Goal: Use online tool/utility: Utilize a website feature to perform a specific function

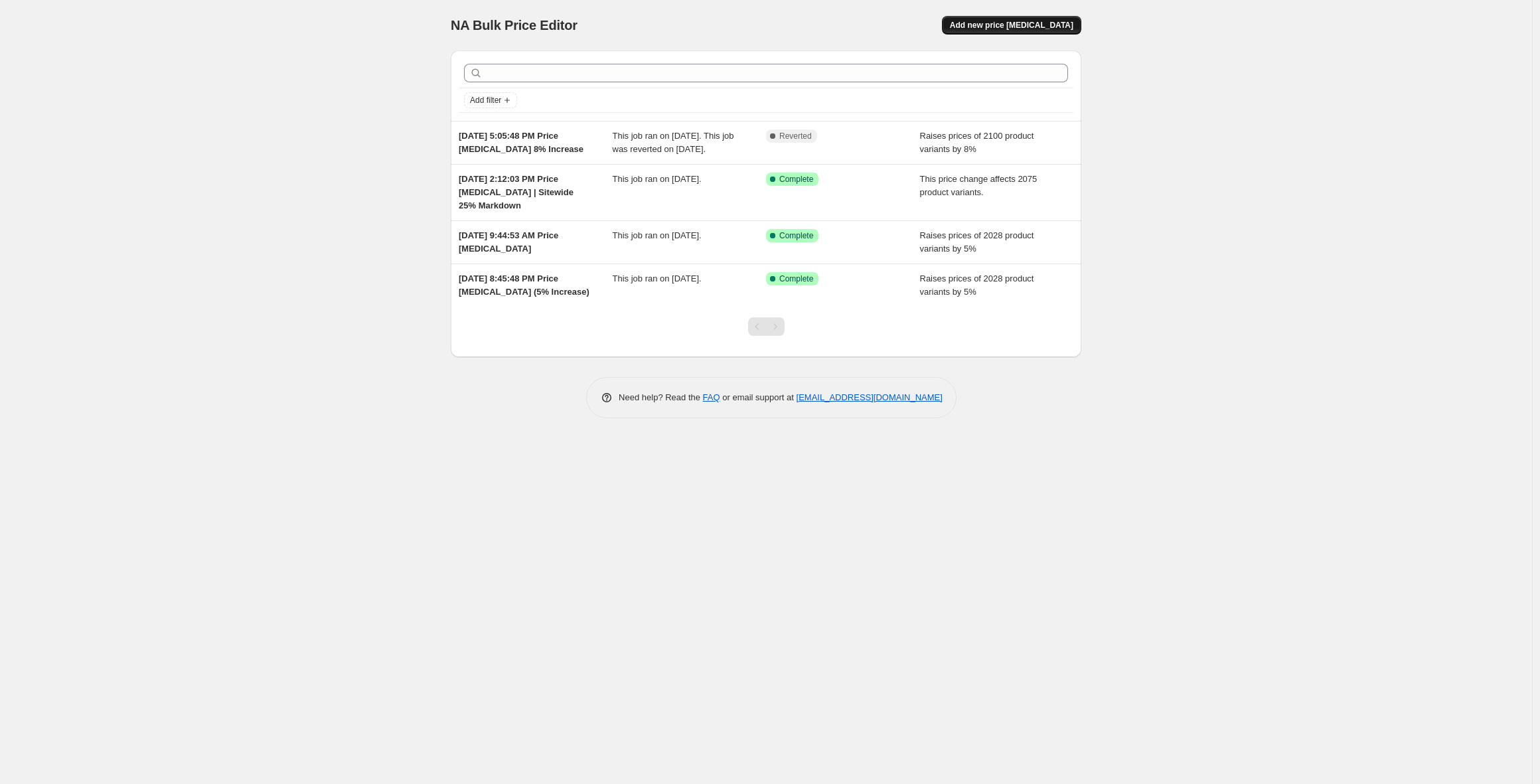
click at [1048, 24] on span "Add new price change job" at bounding box center [1012, 25] width 123 height 11
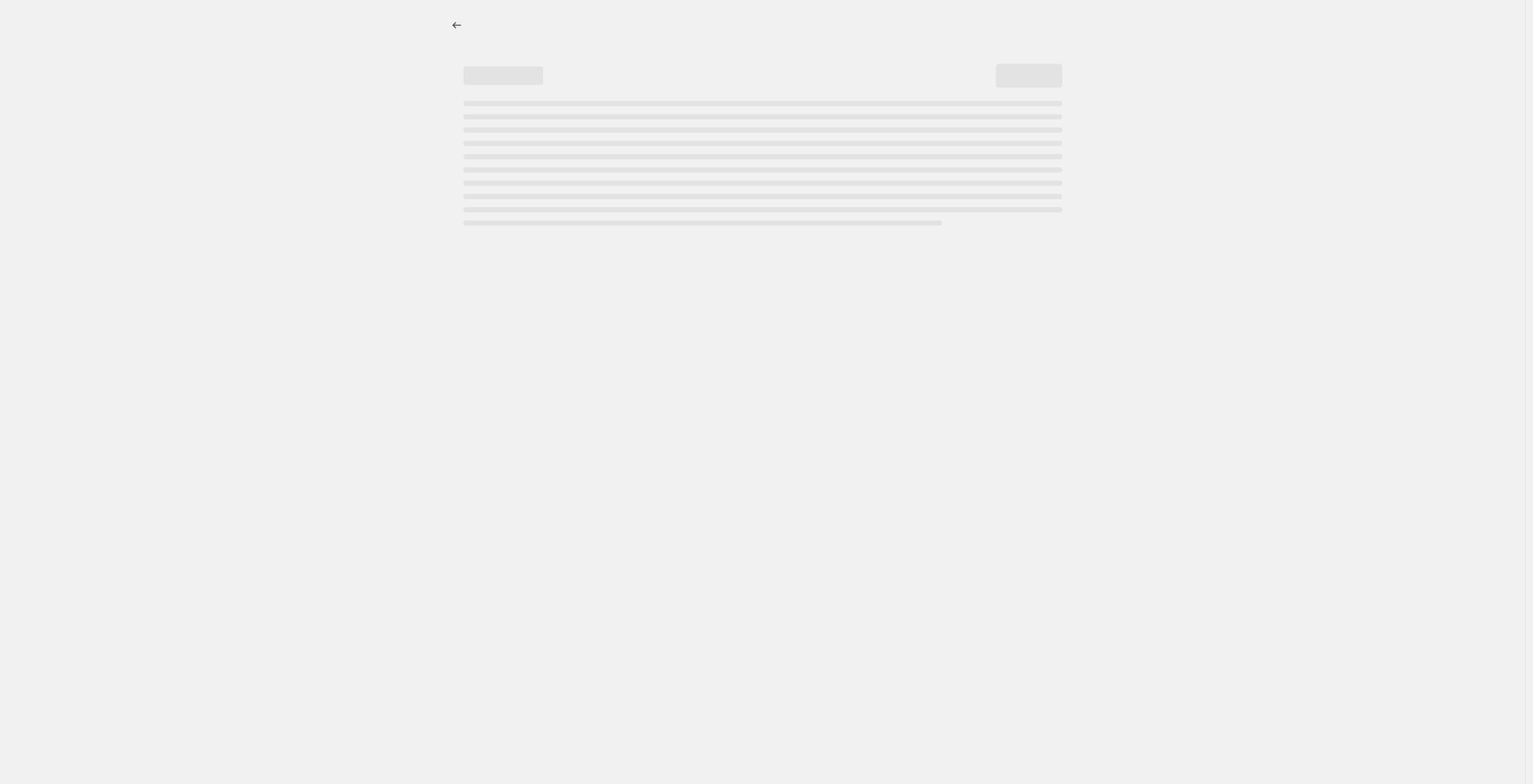
select select "percentage"
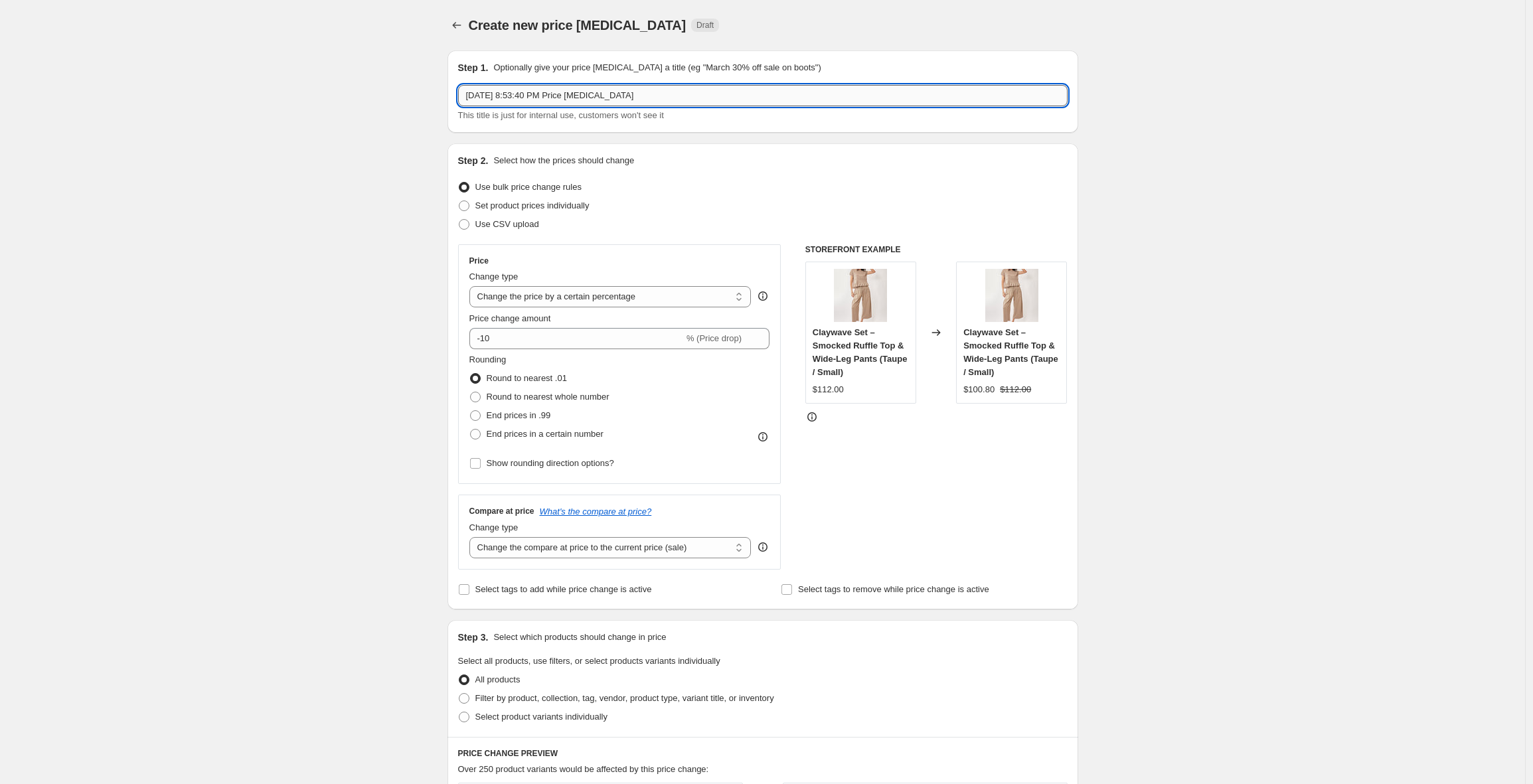
click at [653, 91] on input "Sep 7, 2025, 8:53:40 PM Price change job" at bounding box center [763, 95] width 610 height 22
type input "Sep 7, 2025, 8:53:40 PM Price change job |"
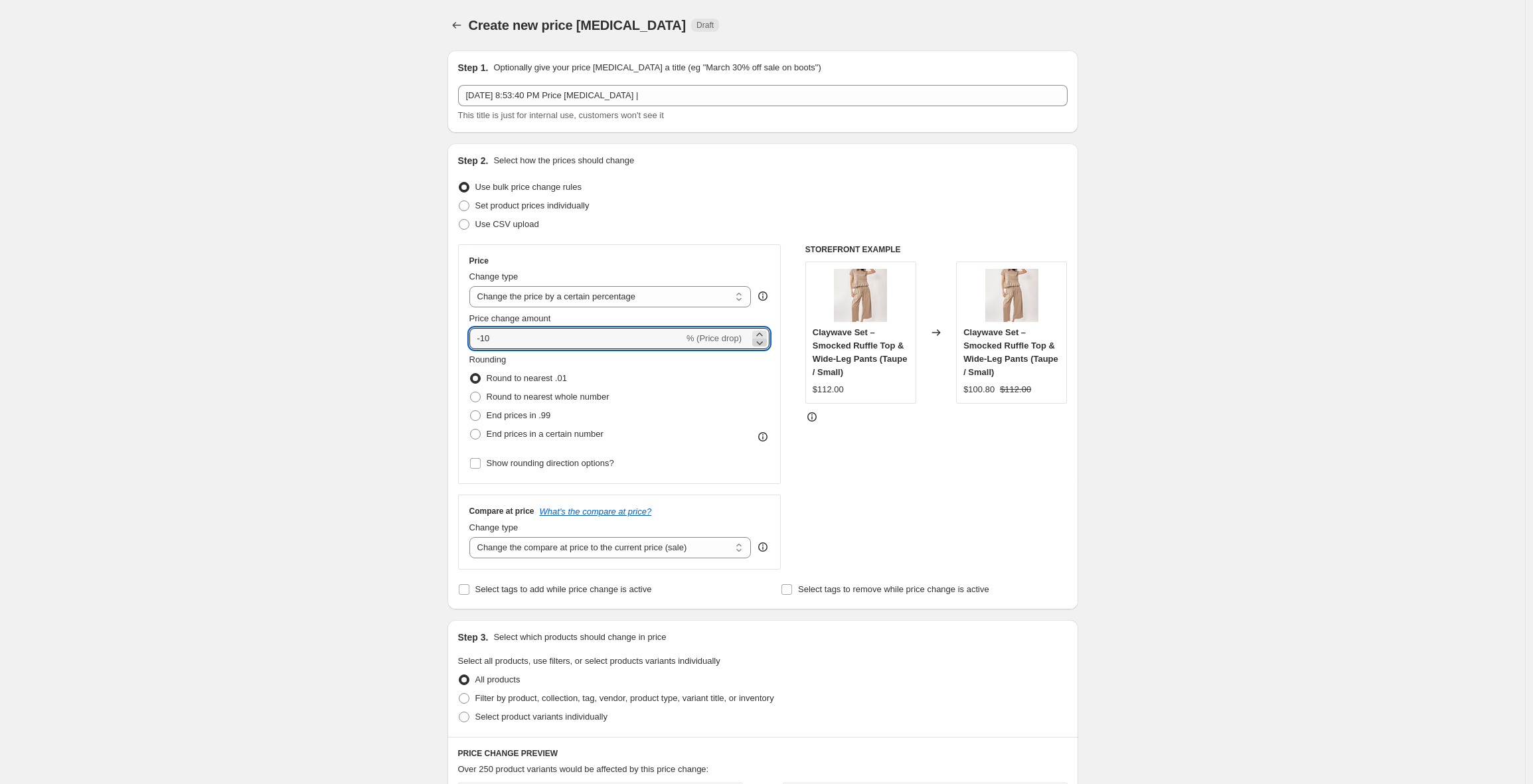
click at [765, 337] on icon at bounding box center [759, 342] width 13 height 13
click at [765, 330] on icon at bounding box center [759, 335] width 13 height 13
click at [765, 330] on icon at bounding box center [759, 335] width 13 height 13
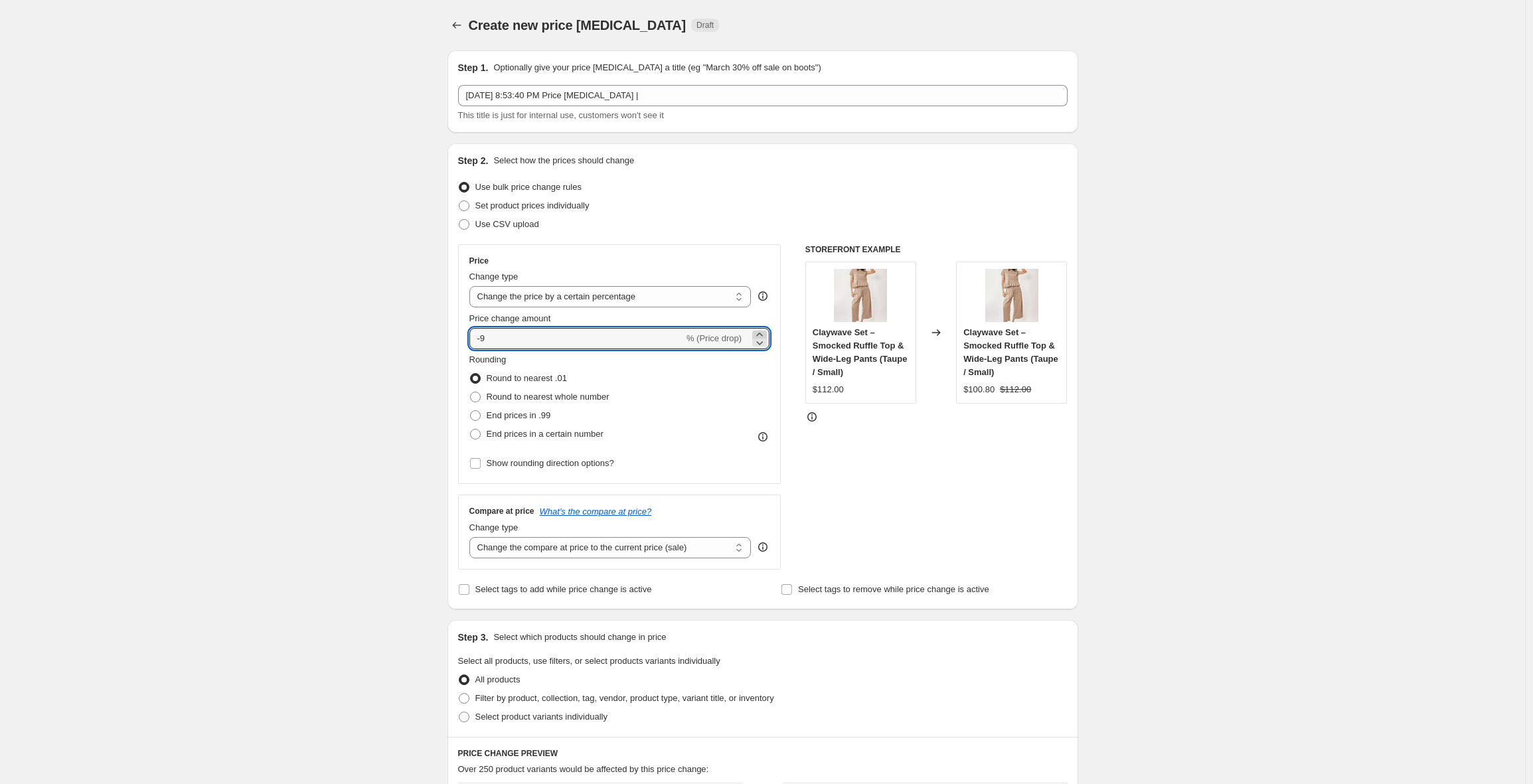
click at [765, 330] on icon at bounding box center [759, 335] width 13 height 13
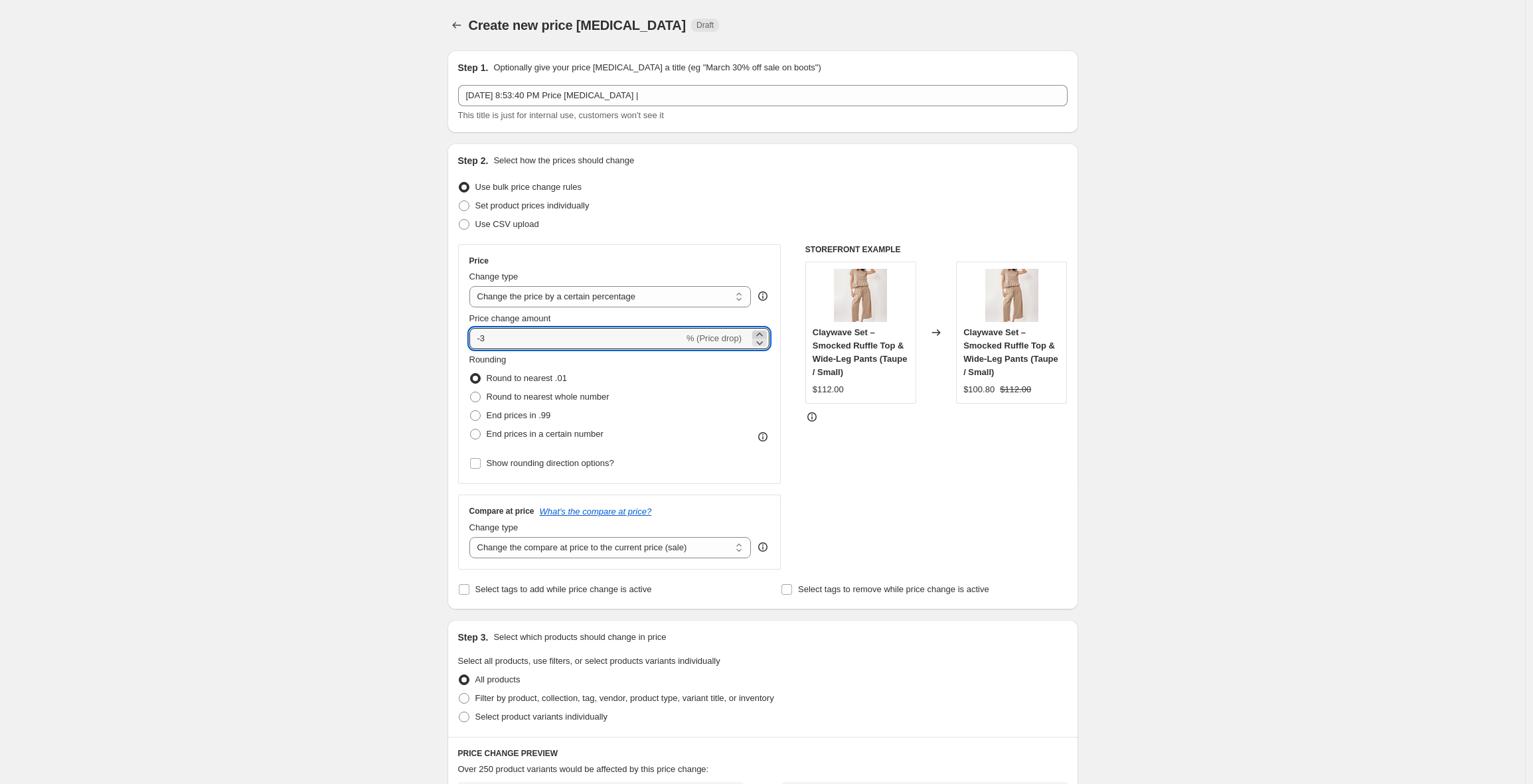
click at [765, 330] on icon at bounding box center [759, 335] width 13 height 13
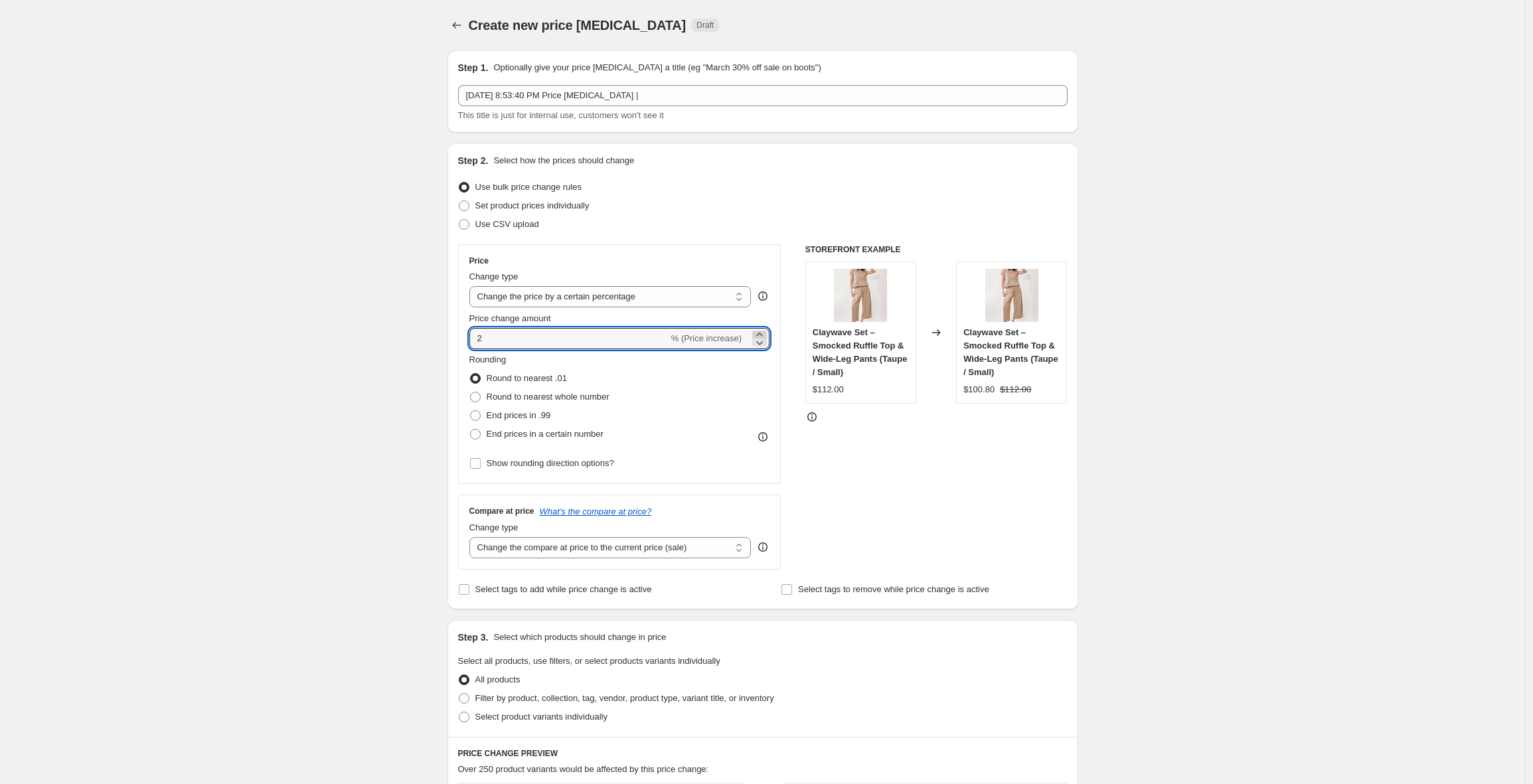
click at [765, 330] on icon at bounding box center [759, 335] width 13 height 13
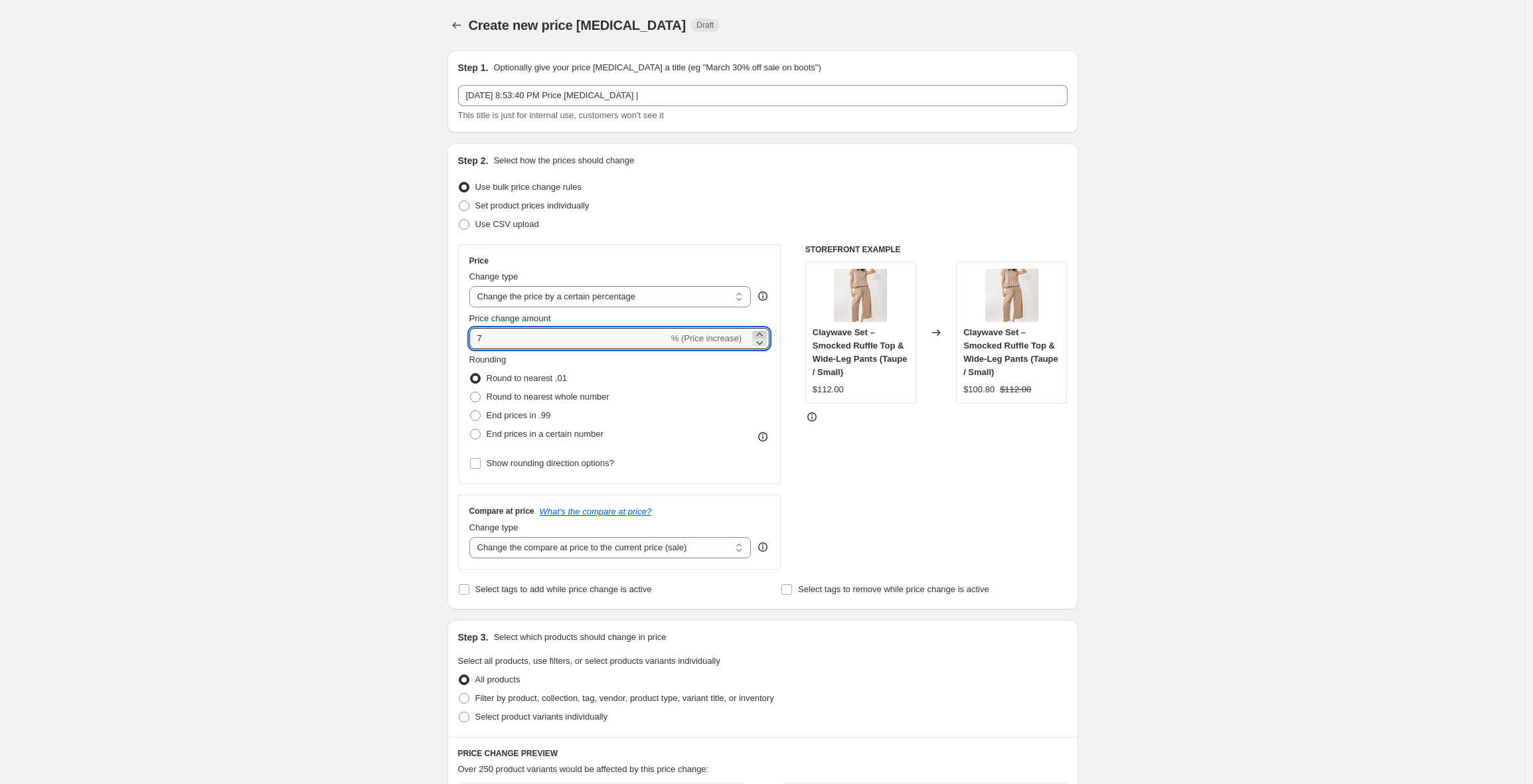
click at [765, 330] on icon at bounding box center [759, 335] width 13 height 13
type input "10"
click at [1067, 350] on div "Claywave Set – Smocked Ruffle Top & Wide-Leg Pants (Taupe / Small) $100.80 $112…" at bounding box center [1011, 332] width 111 height 142
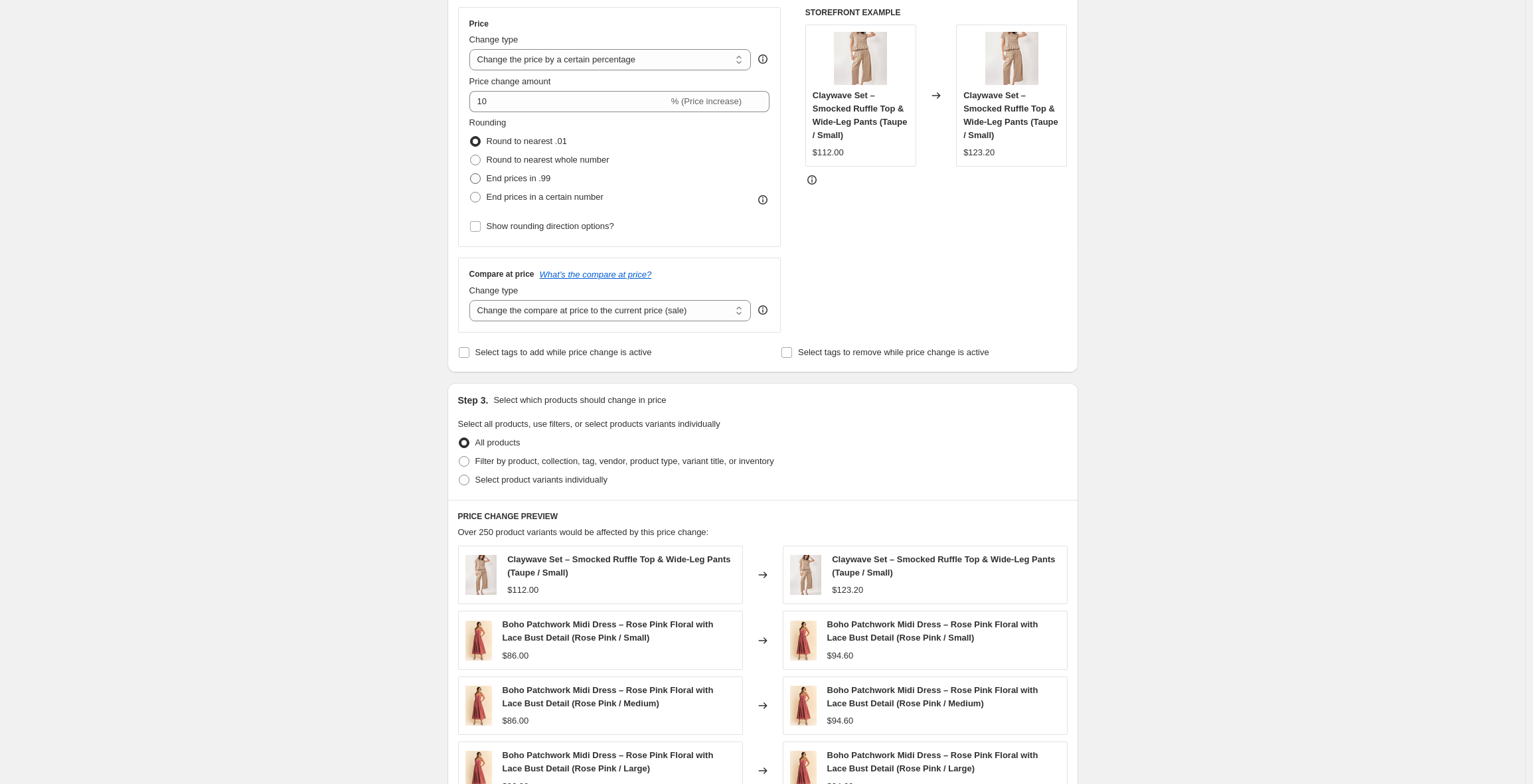
scroll to position [230, 0]
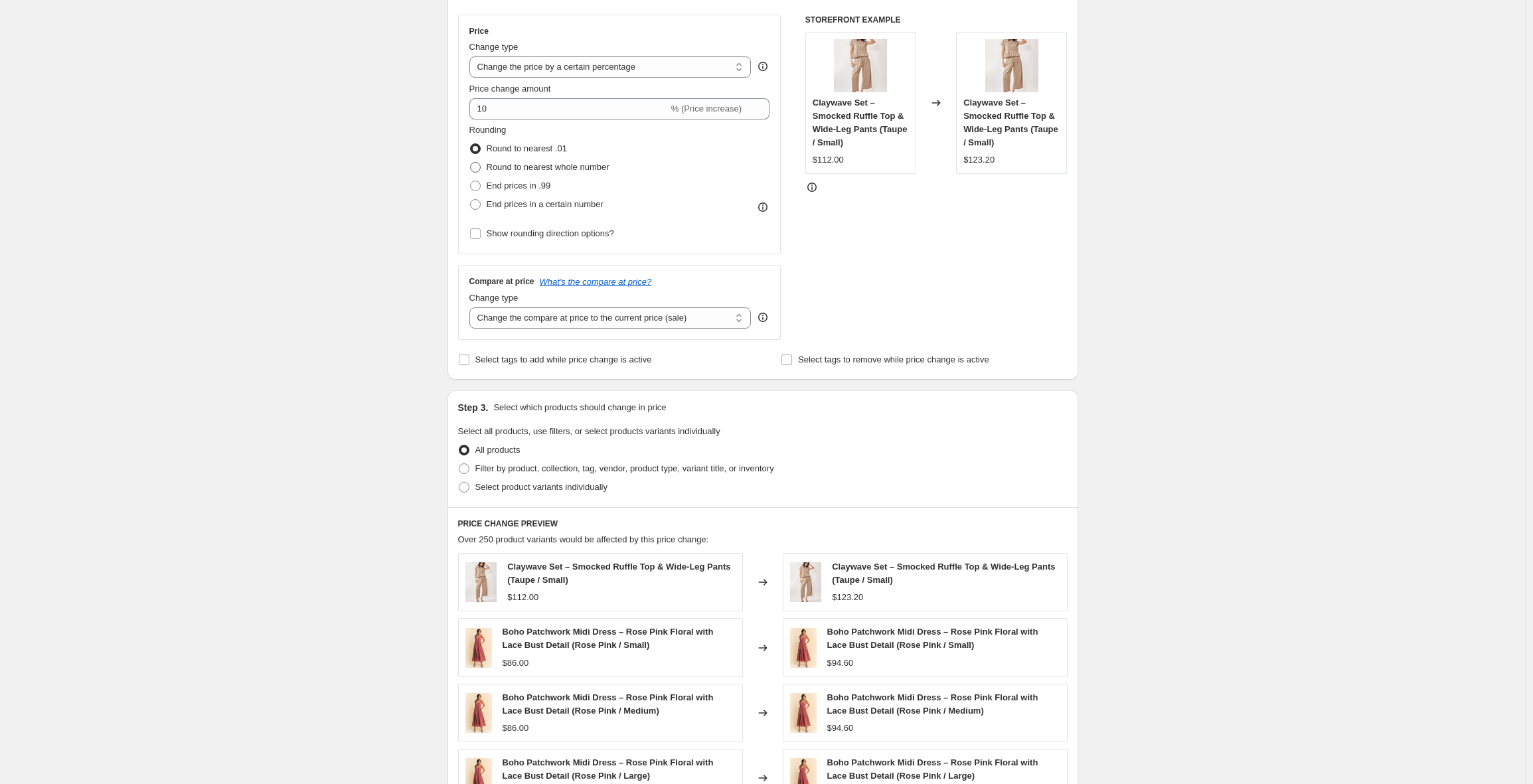
click at [588, 166] on span "Round to nearest whole number" at bounding box center [548, 167] width 123 height 10
click at [471, 163] on input "Round to nearest whole number" at bounding box center [470, 162] width 1 height 1
radio input "true"
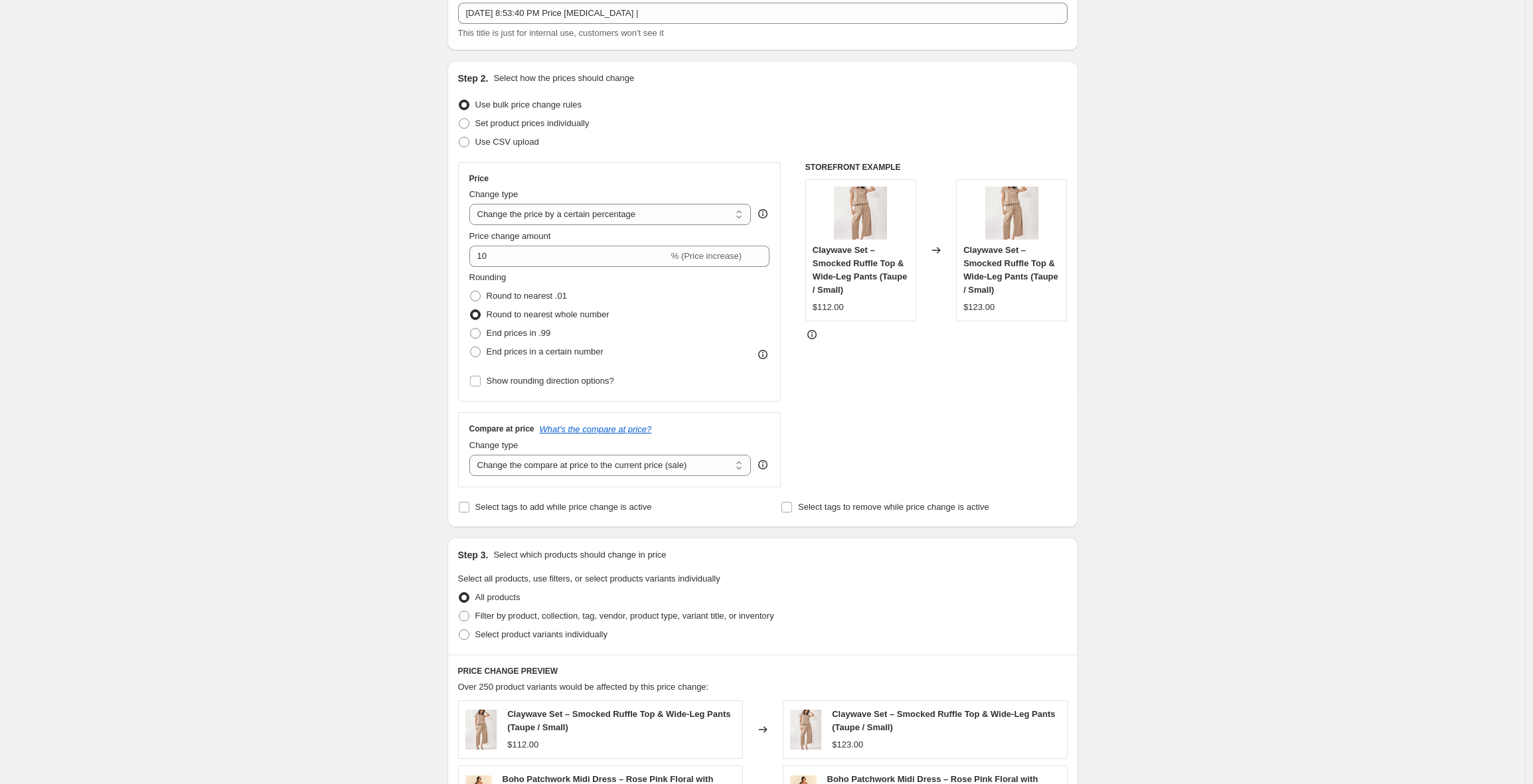
scroll to position [194, 0]
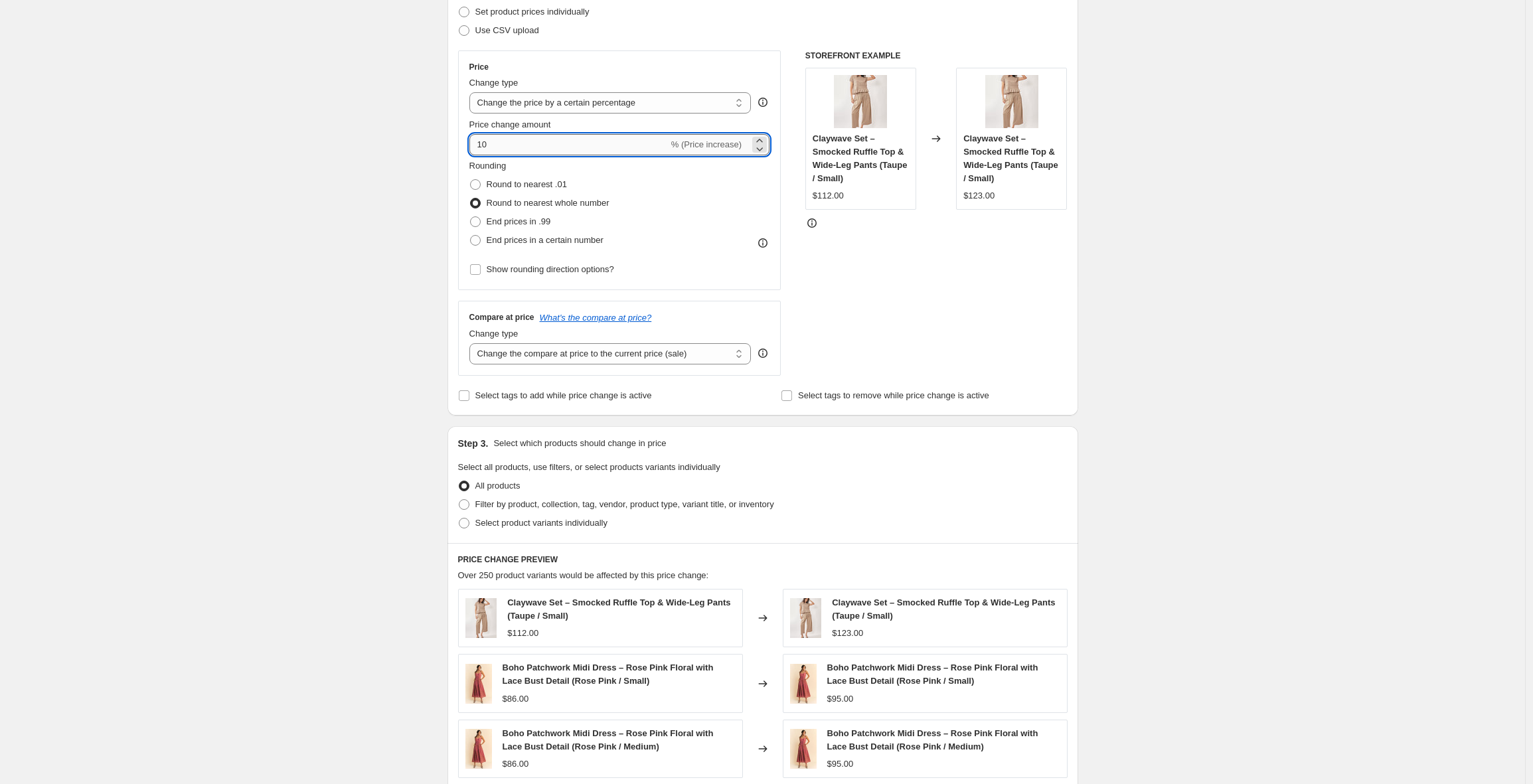
click at [495, 144] on input "10" at bounding box center [569, 145] width 199 height 22
type input "15"
click at [895, 265] on div "STOREFRONT EXAMPLE Claywave Set – Smocked Ruffle Top & Wide-Leg Pants (Taupe / …" at bounding box center [936, 213] width 262 height 325
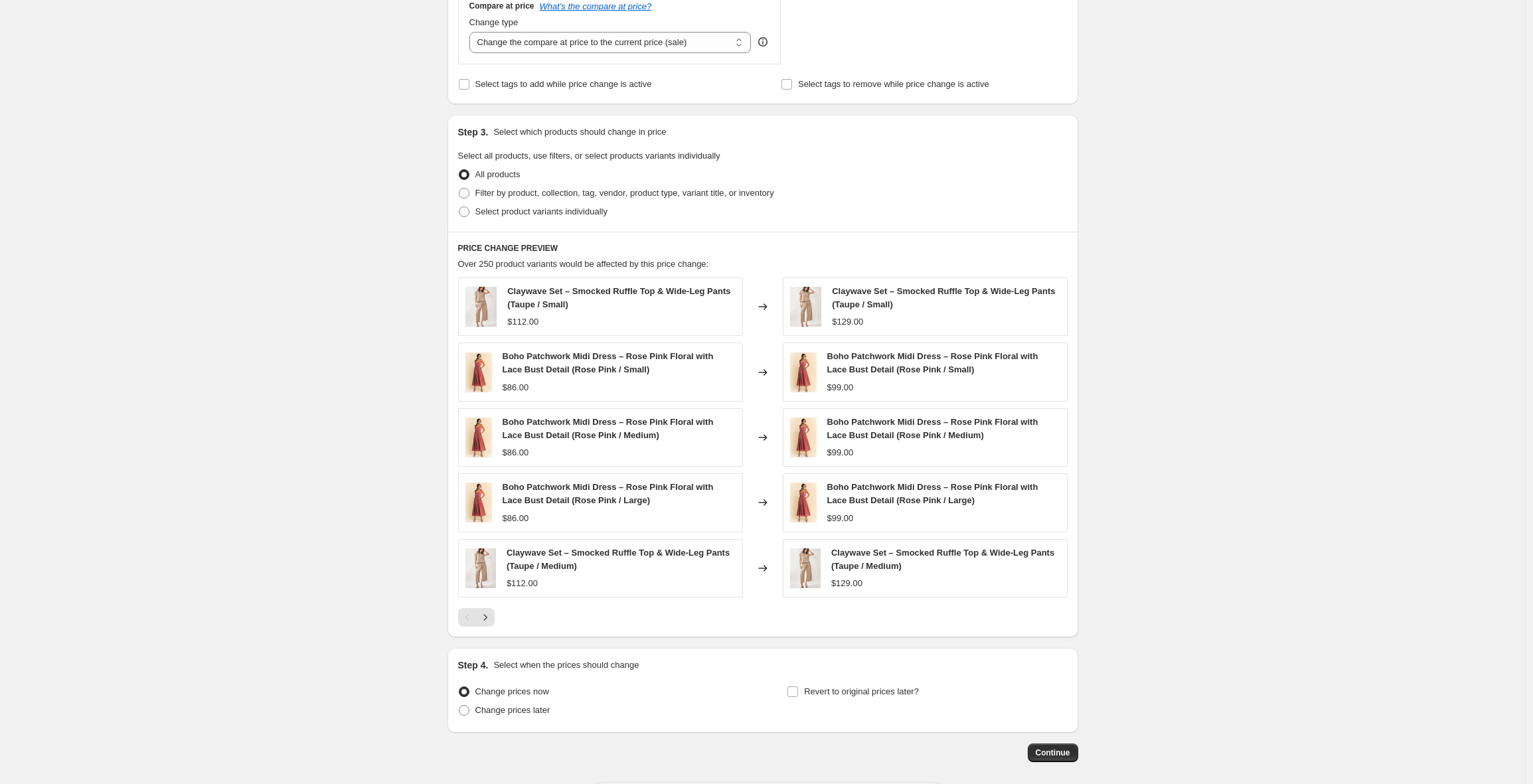
scroll to position [543, 0]
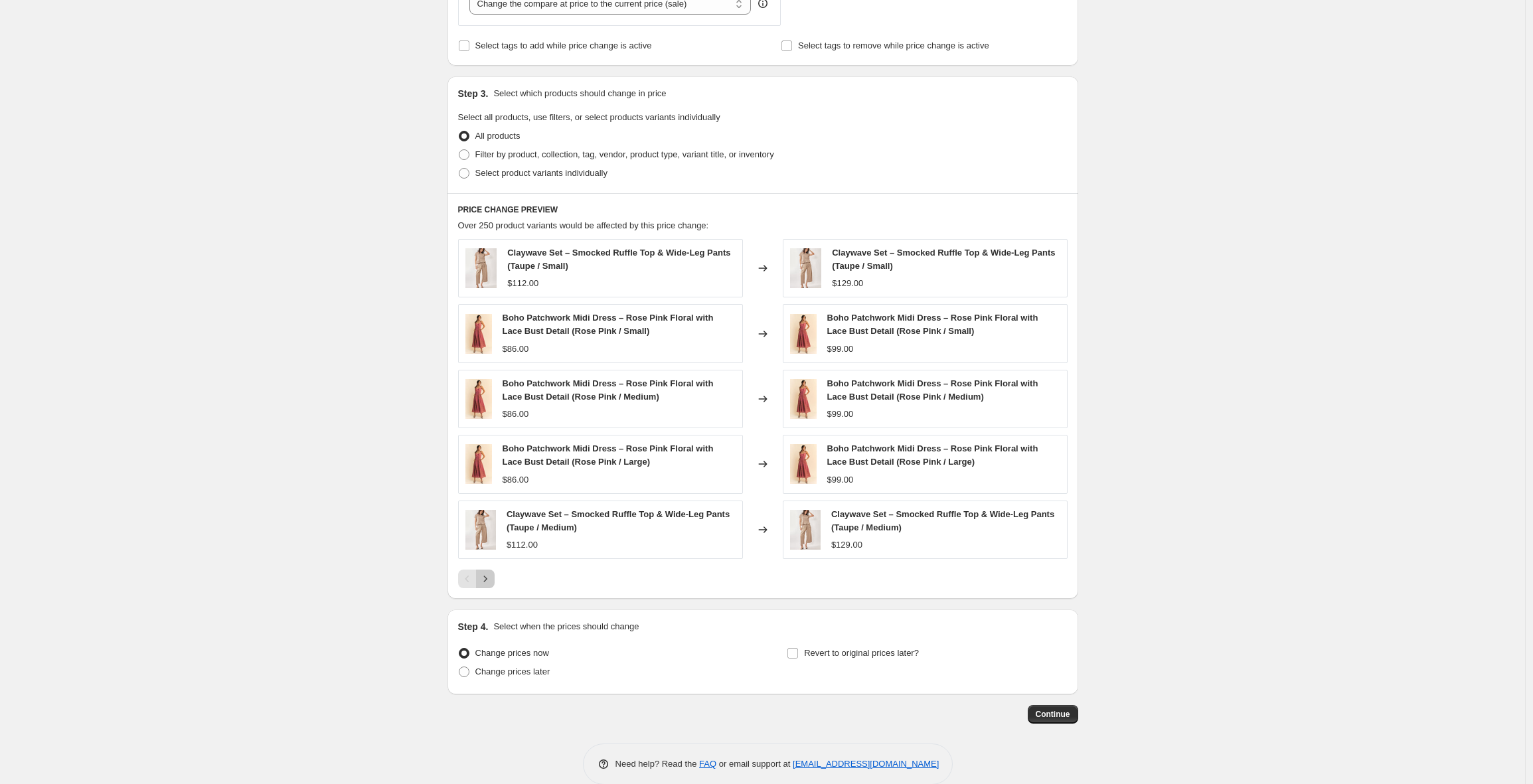
click at [489, 579] on icon "Next" at bounding box center [485, 579] width 13 height 13
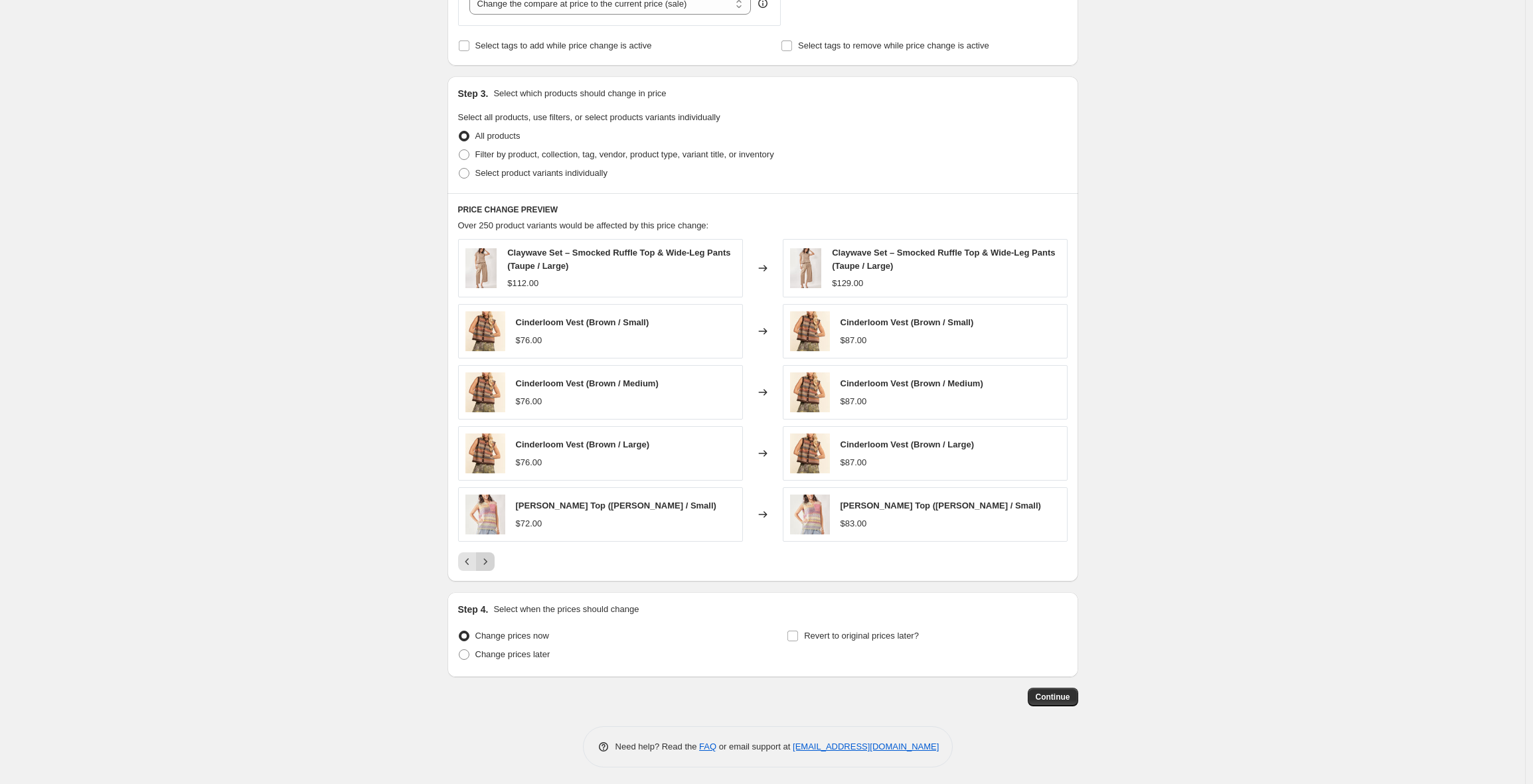
click at [491, 564] on icon "Next" at bounding box center [485, 561] width 13 height 13
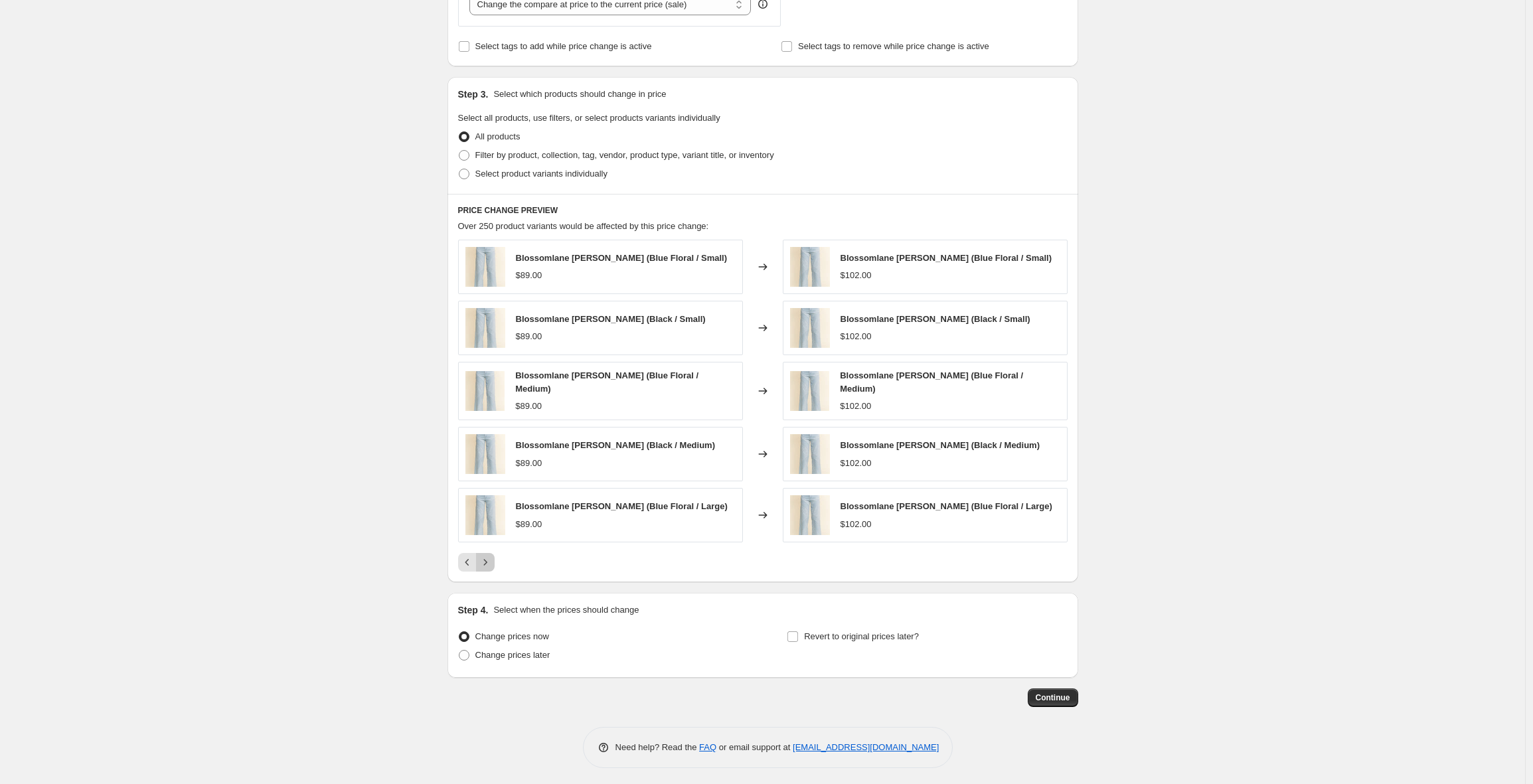
click at [491, 564] on icon "Next" at bounding box center [485, 562] width 13 height 13
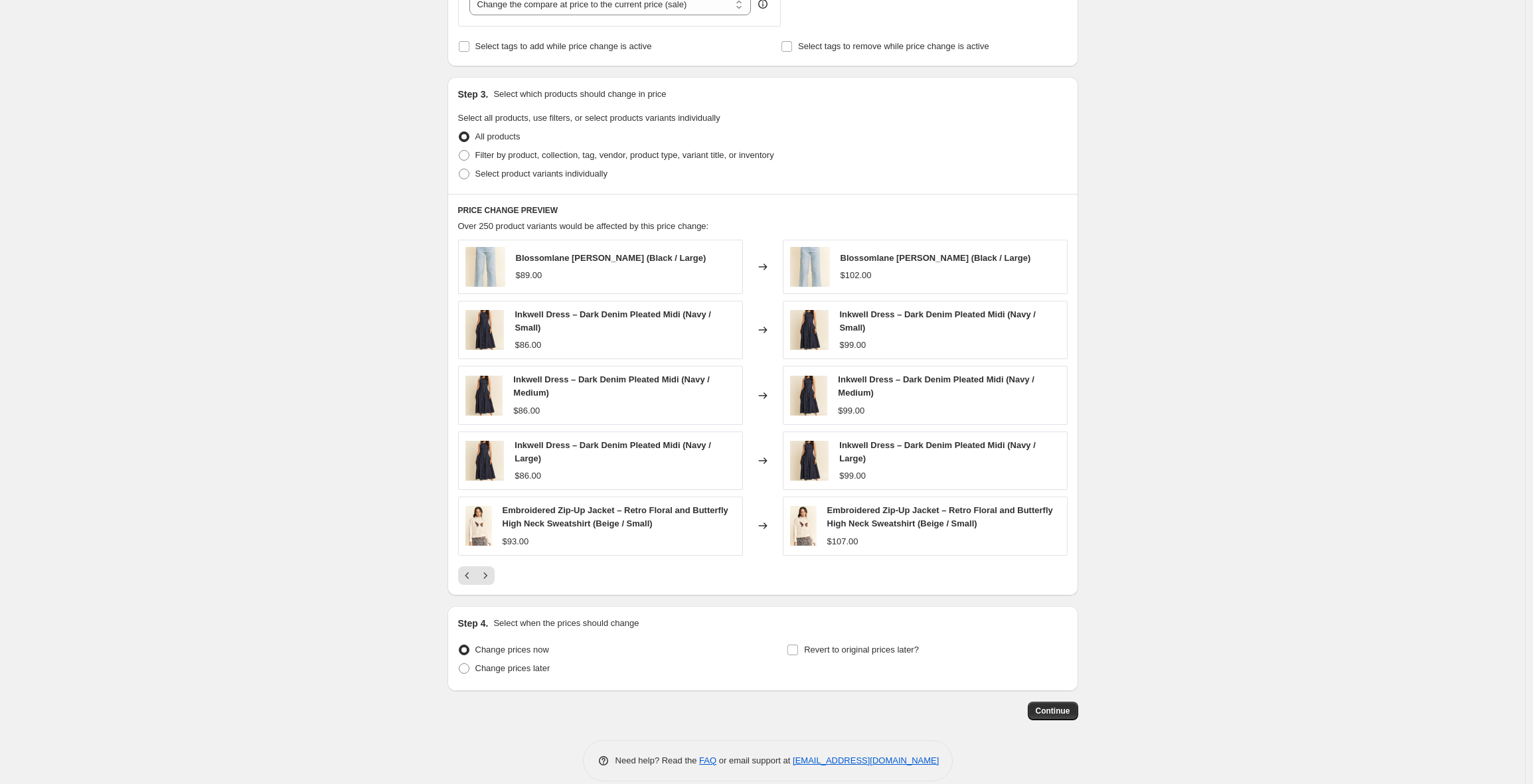
click at [490, 561] on div "Blossomlane Jean (Black / Large) $89.00 Changed to Blossomlane Jean (Black / La…" at bounding box center [763, 412] width 610 height 345
click at [491, 571] on icon "Next" at bounding box center [485, 575] width 13 height 13
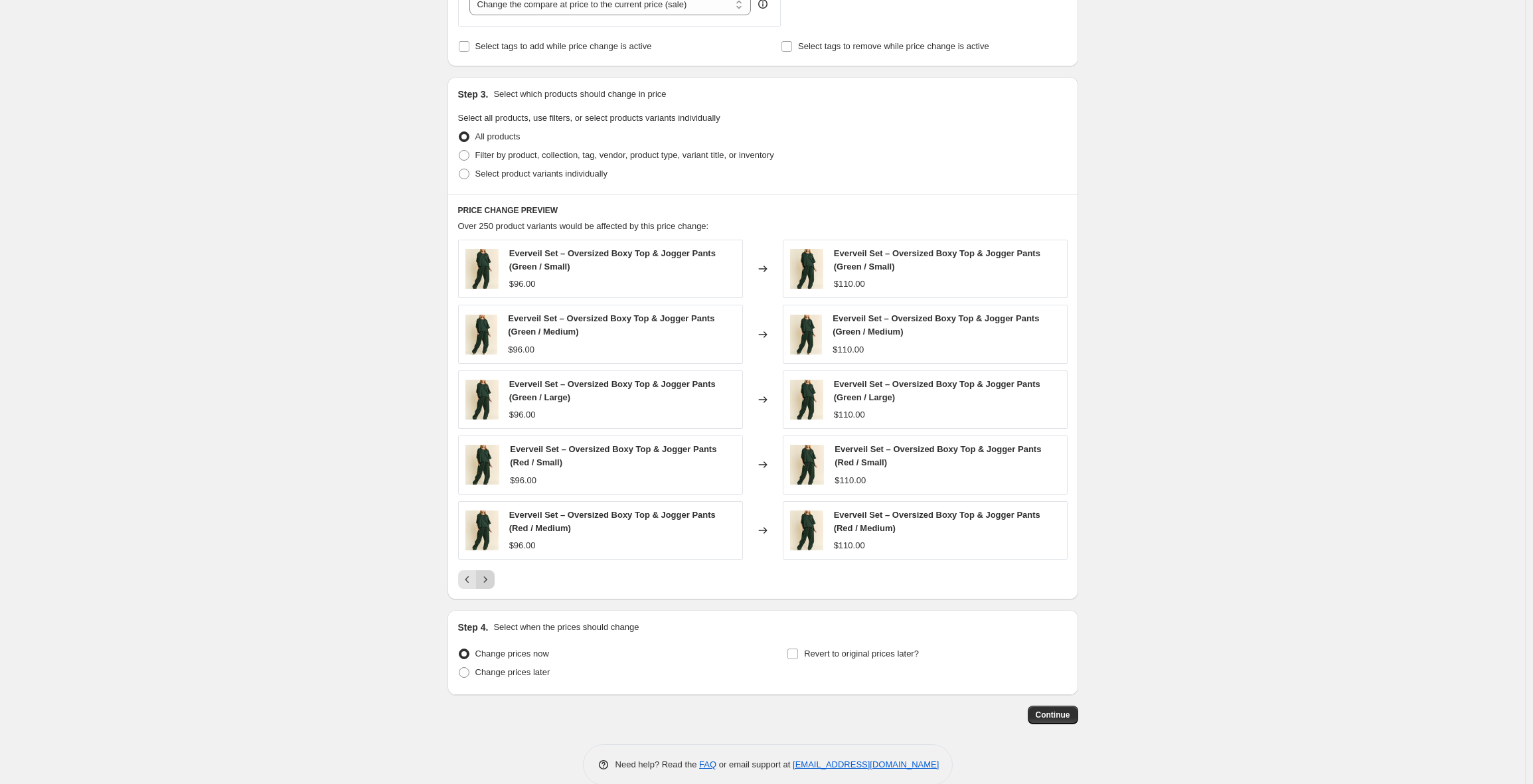
click at [491, 577] on icon "Next" at bounding box center [485, 579] width 13 height 13
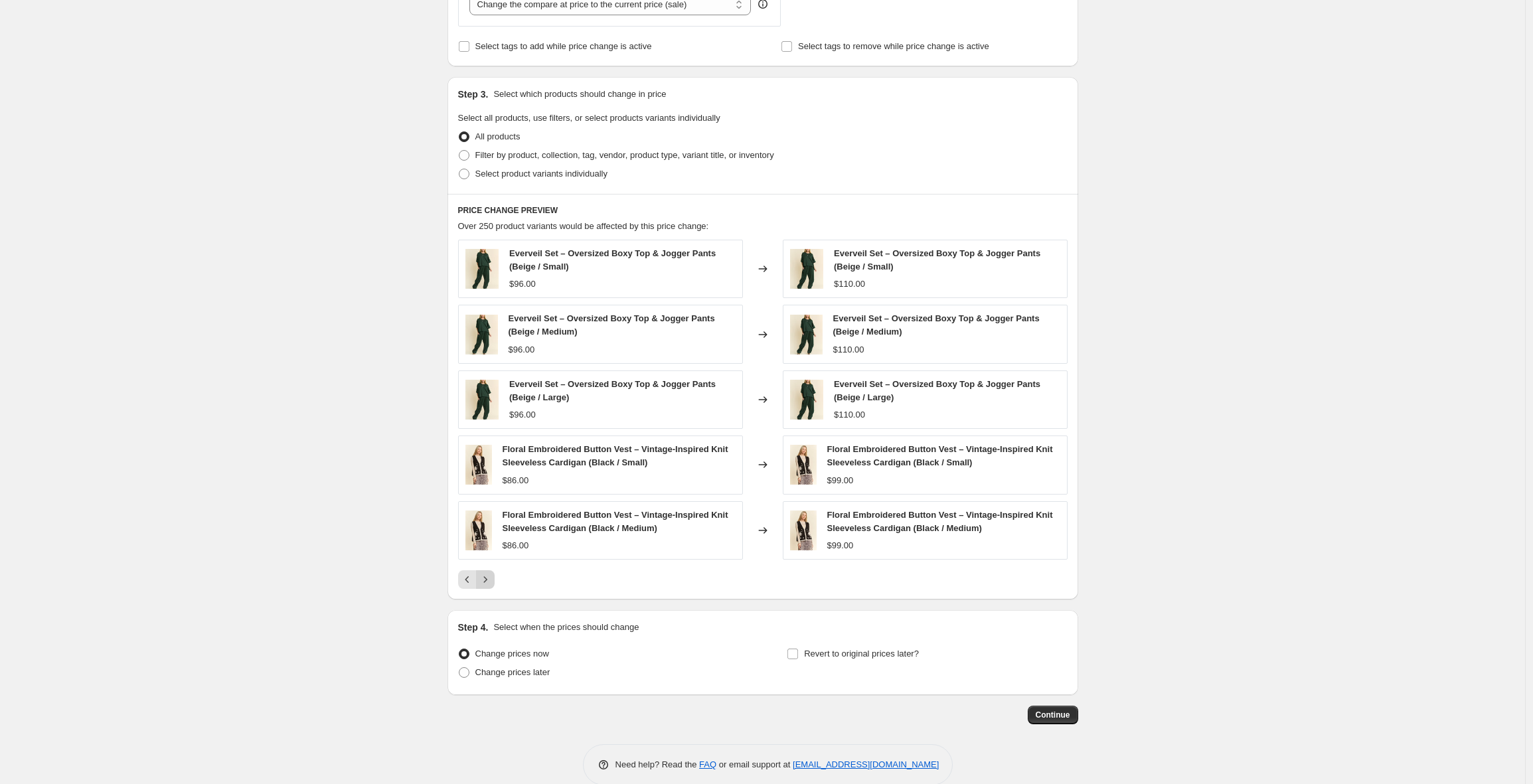
click at [491, 577] on icon "Next" at bounding box center [485, 579] width 13 height 13
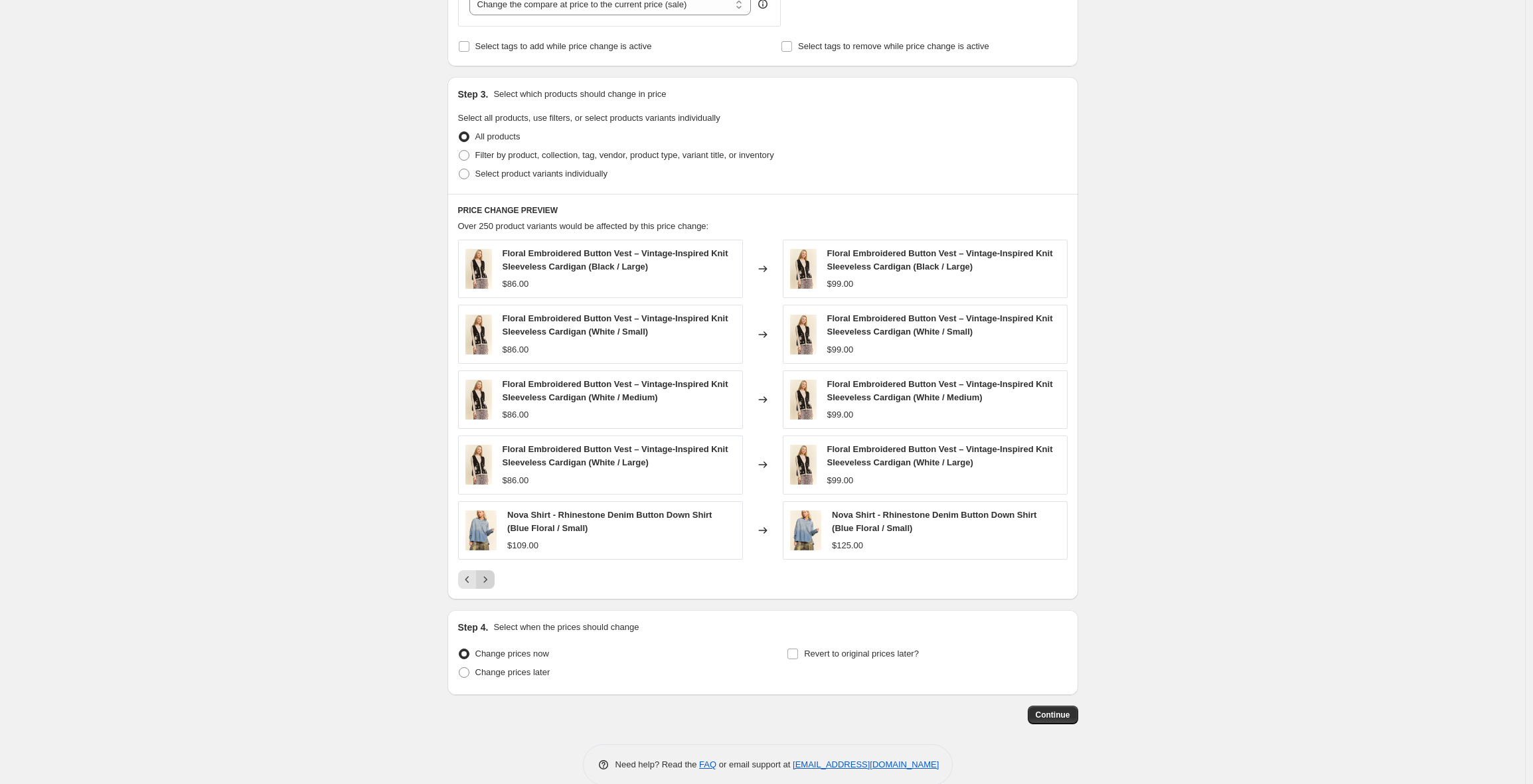
click at [491, 577] on icon "Next" at bounding box center [485, 579] width 13 height 13
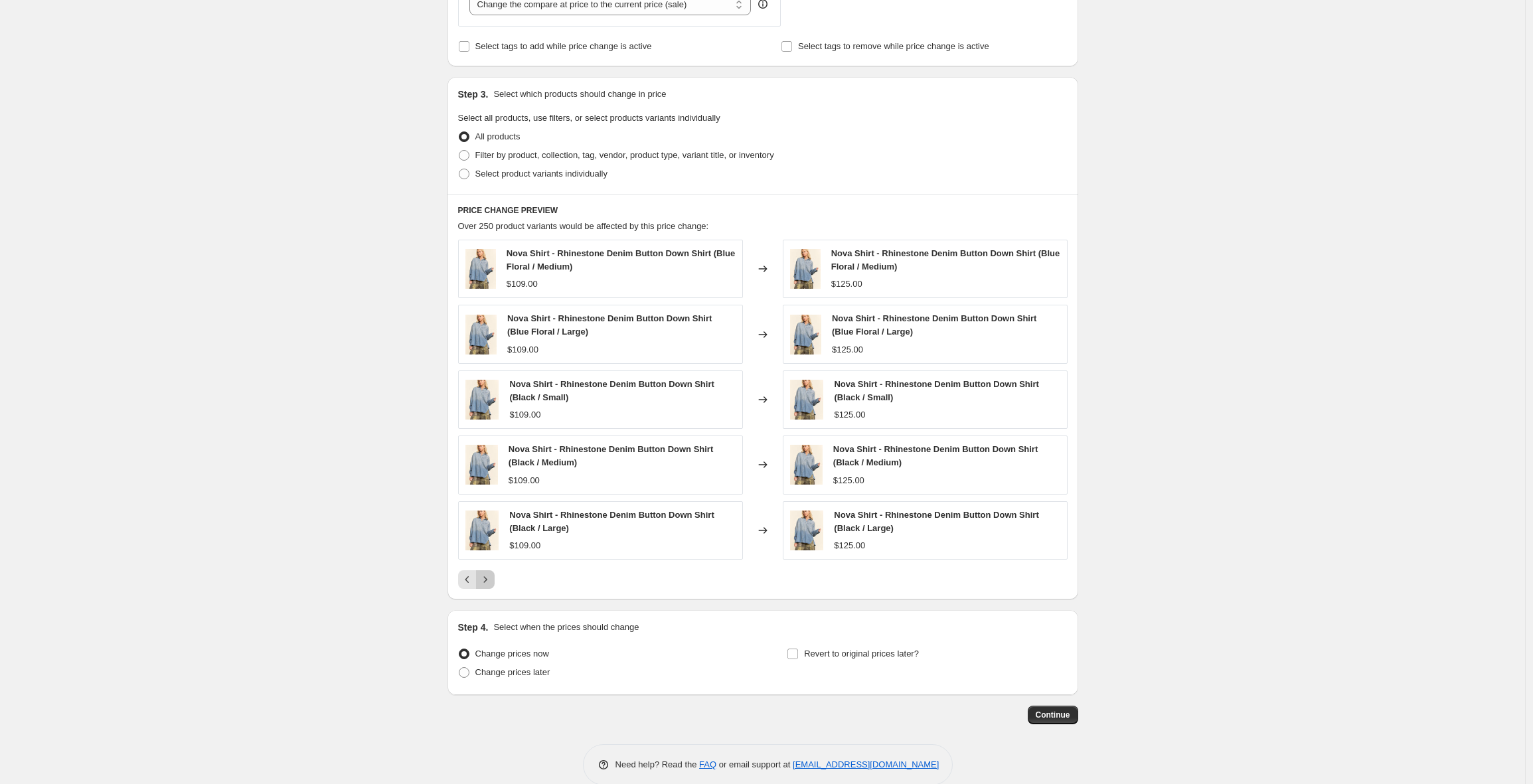
click at [488, 576] on icon "Next" at bounding box center [485, 579] width 13 height 13
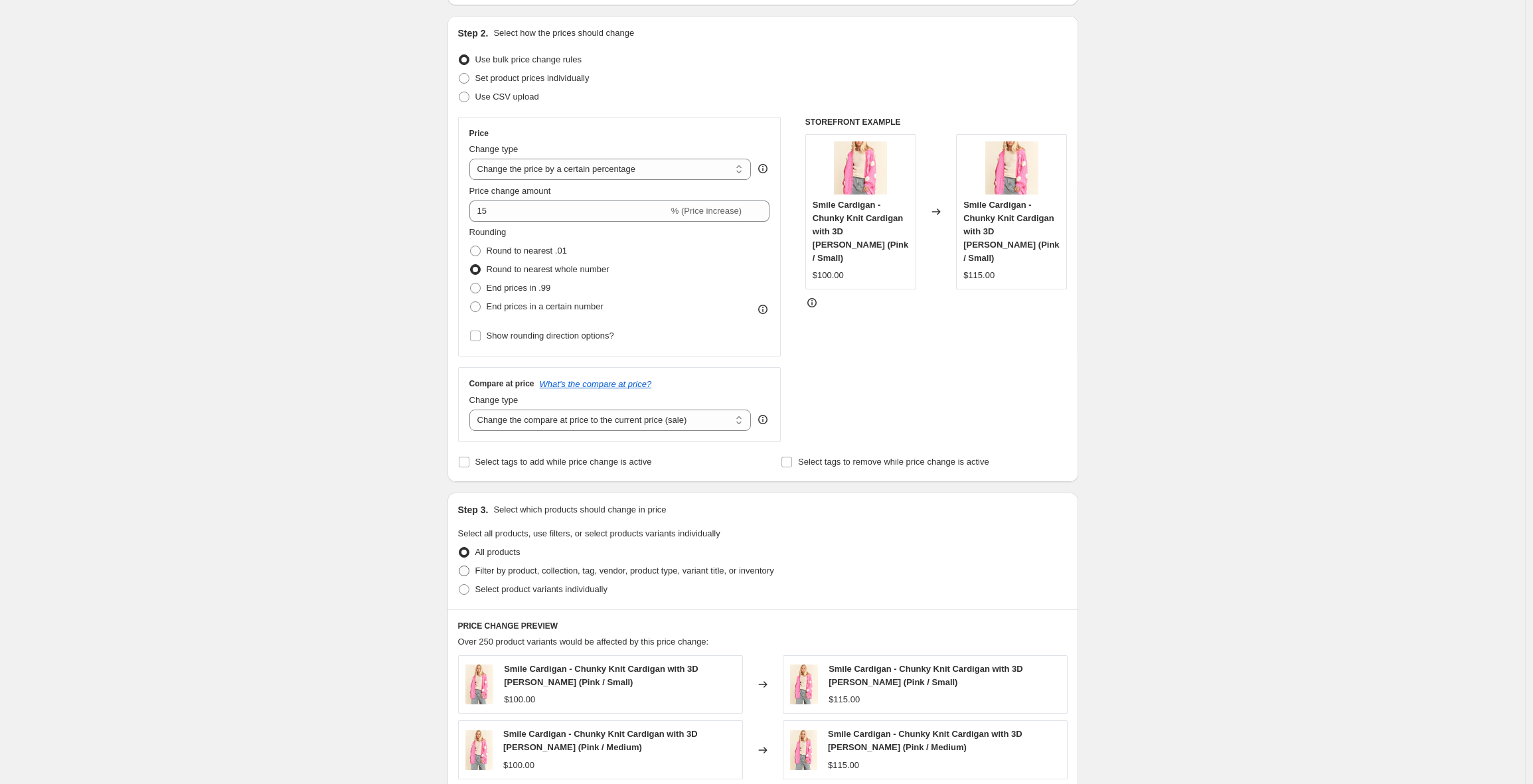
scroll to position [0, 0]
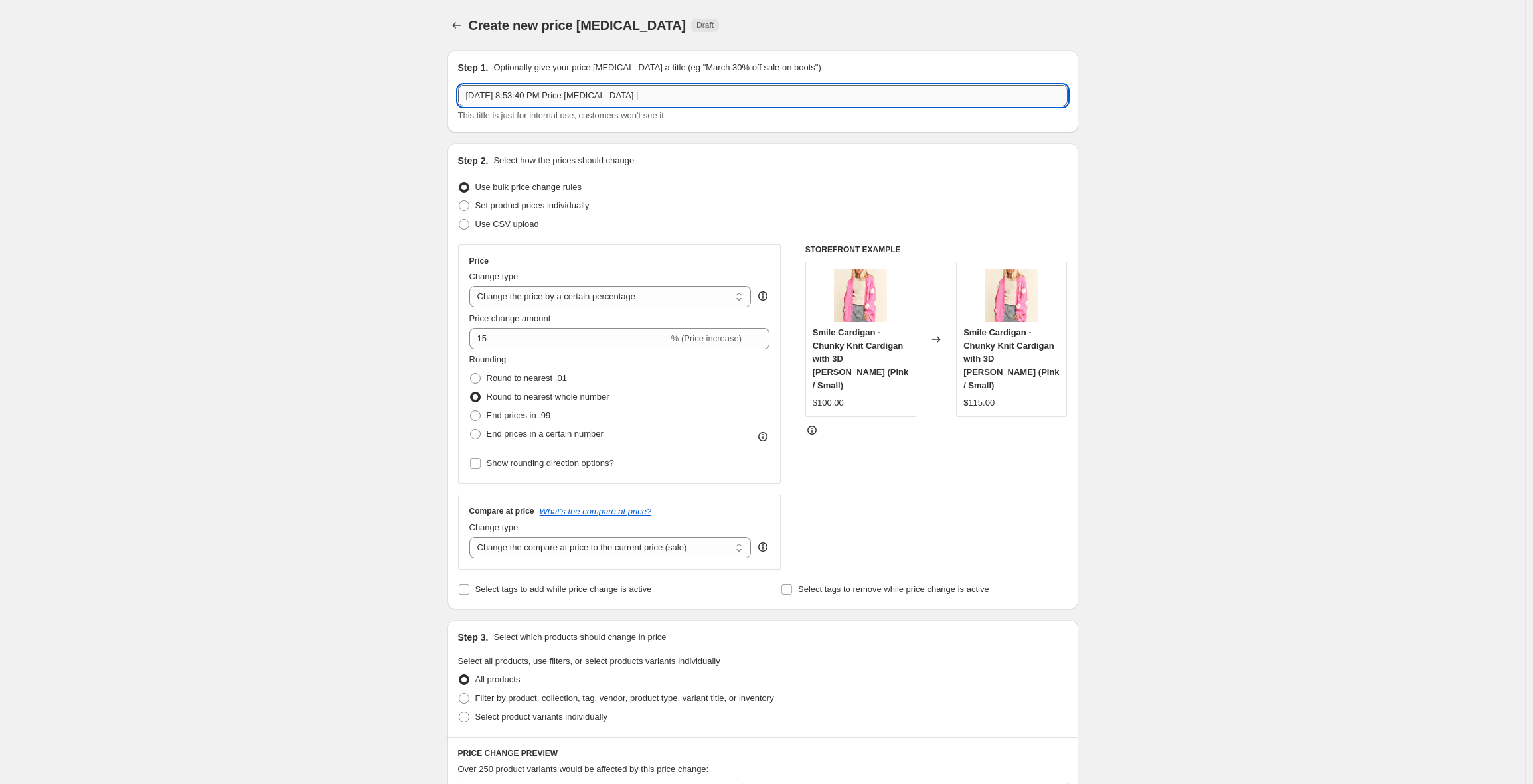
click at [696, 102] on input "Sep 7, 2025, 8:53:40 PM Price change job |" at bounding box center [763, 95] width 610 height 22
type input "Sep 7, 2025, 8:53:40 PM Price change job | 15% Increase"
drag, startPoint x: 1078, startPoint y: 203, endPoint x: 1088, endPoint y: 269, distance: 66.8
click at [1078, 202] on div "Step 2. Select how the prices should change Use bulk price change rules Set pro…" at bounding box center [763, 376] width 630 height 466
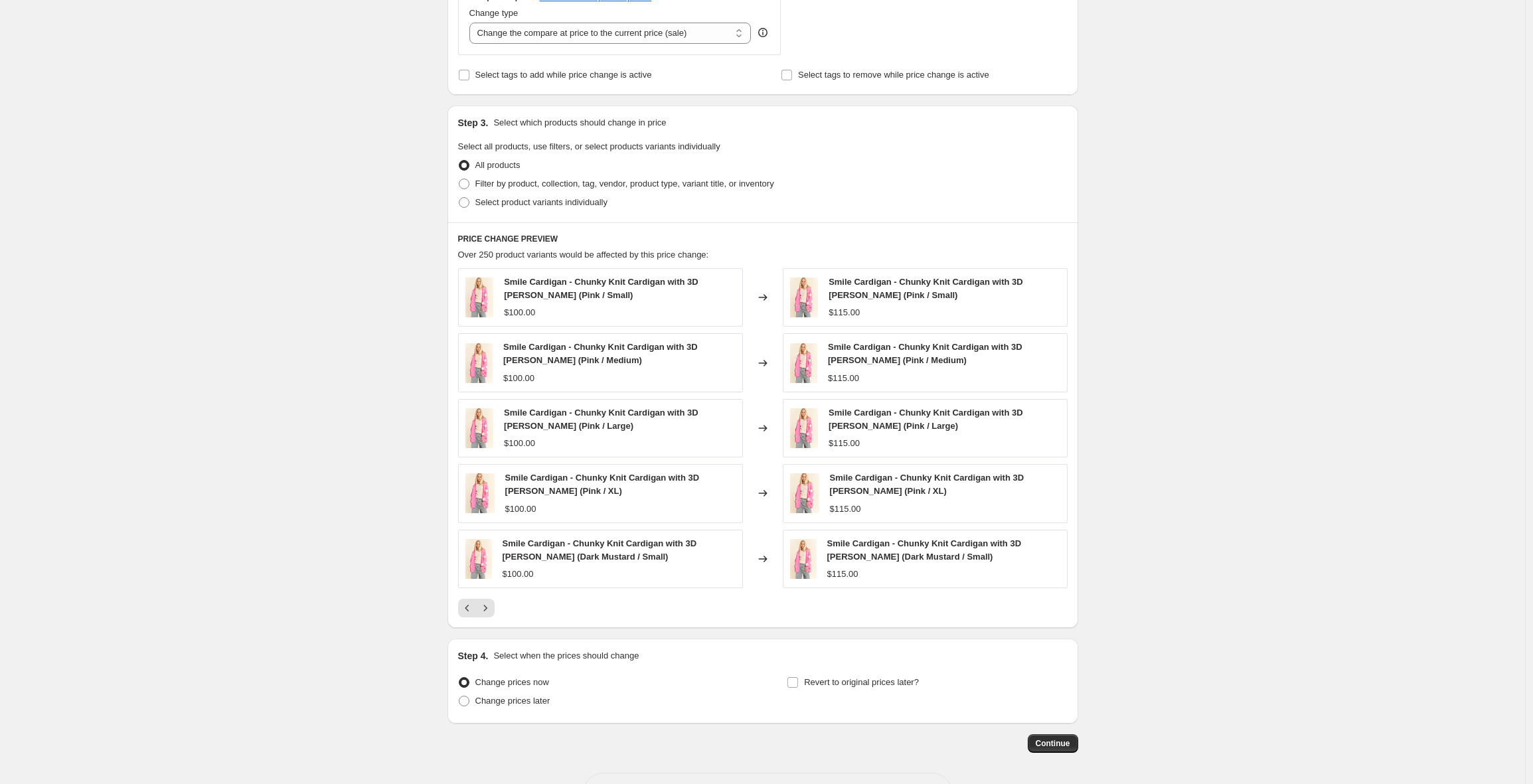
scroll to position [564, 0]
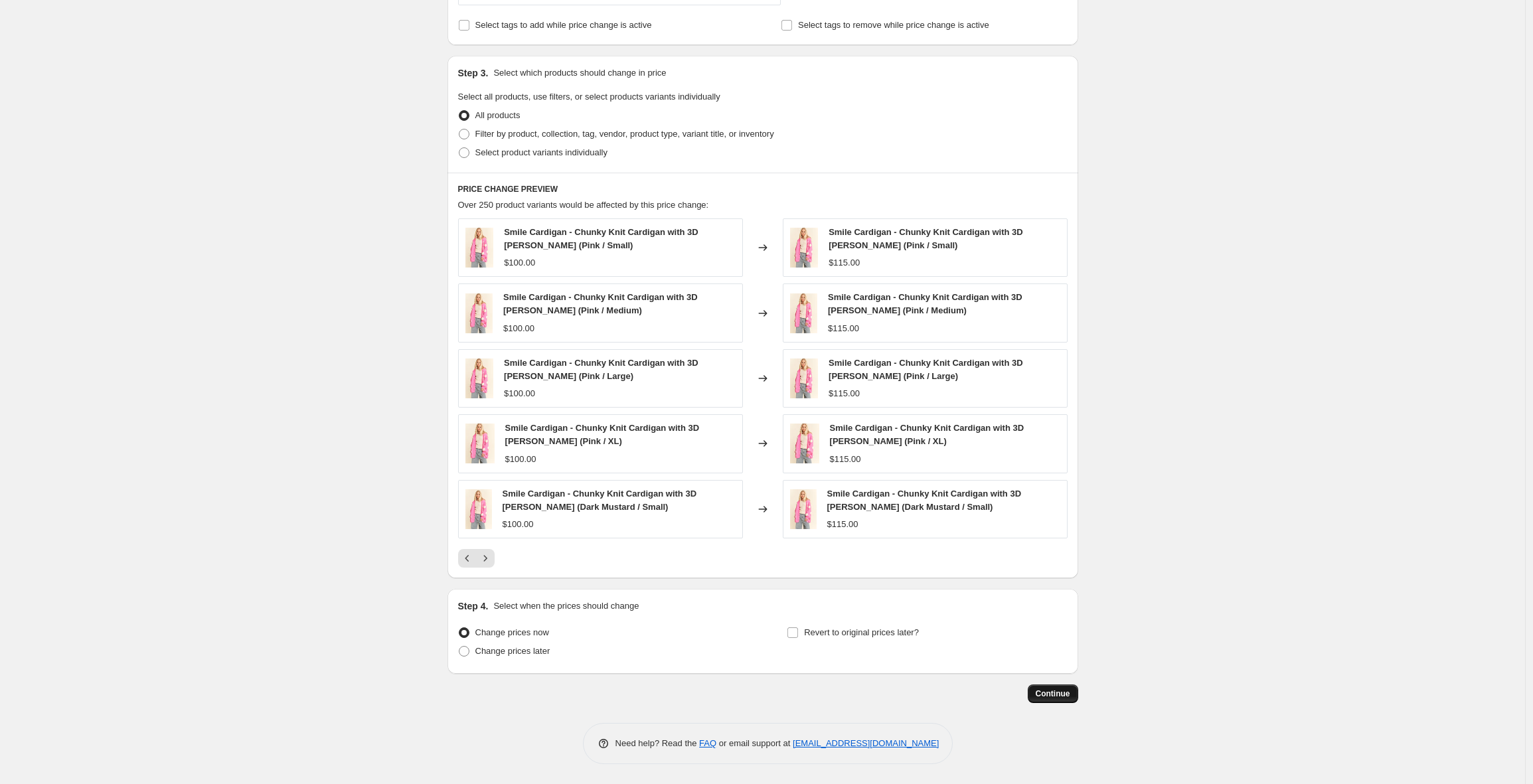
click at [1066, 699] on button "Continue" at bounding box center [1053, 694] width 50 height 19
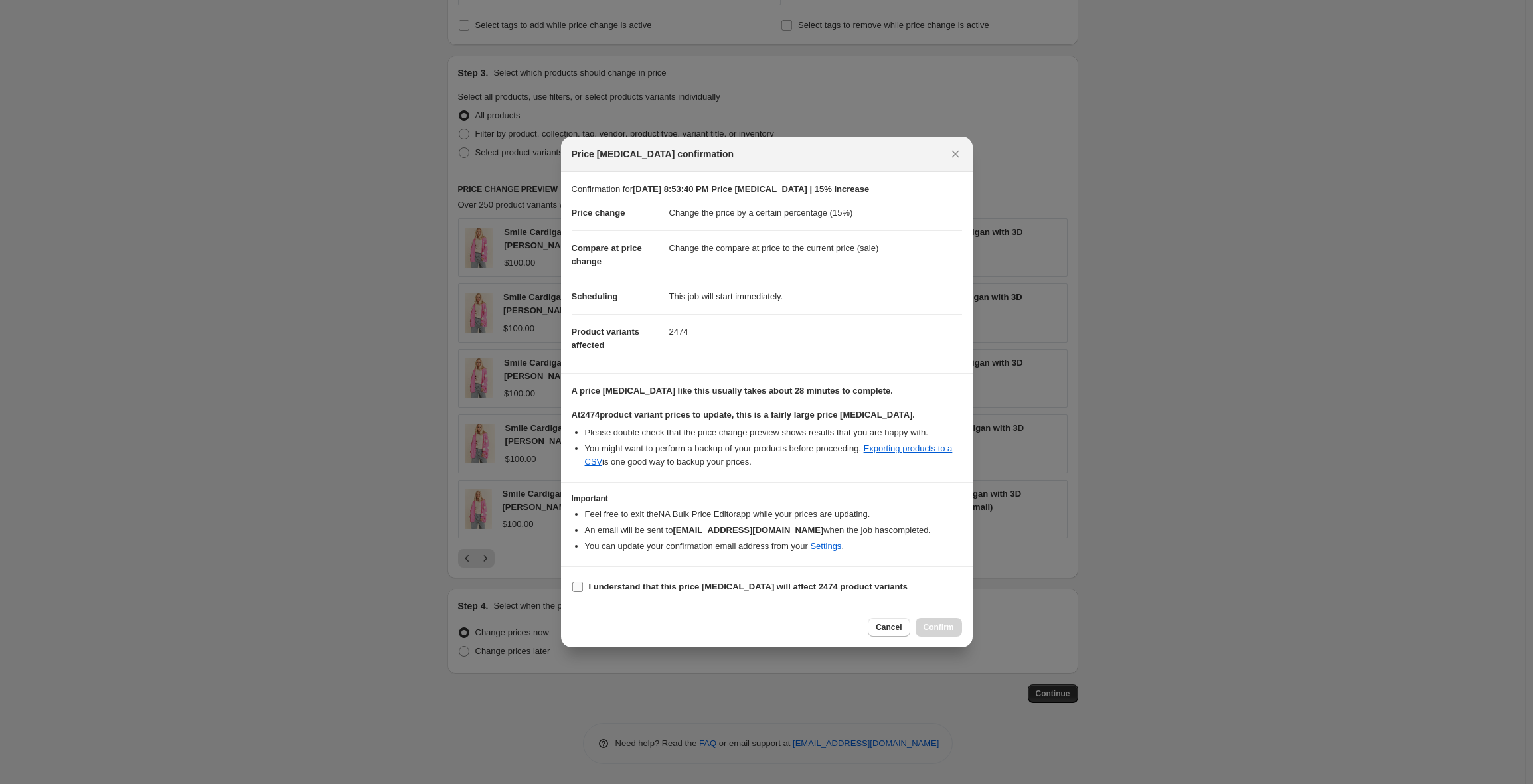
click at [712, 587] on b "I understand that this price change job will affect 2474 product variants" at bounding box center [748, 587] width 320 height 10
click at [583, 587] on input "I understand that this price change job will affect 2474 product variants" at bounding box center [577, 587] width 11 height 11
checkbox input "true"
click at [933, 626] on span "Confirm" at bounding box center [938, 627] width 31 height 11
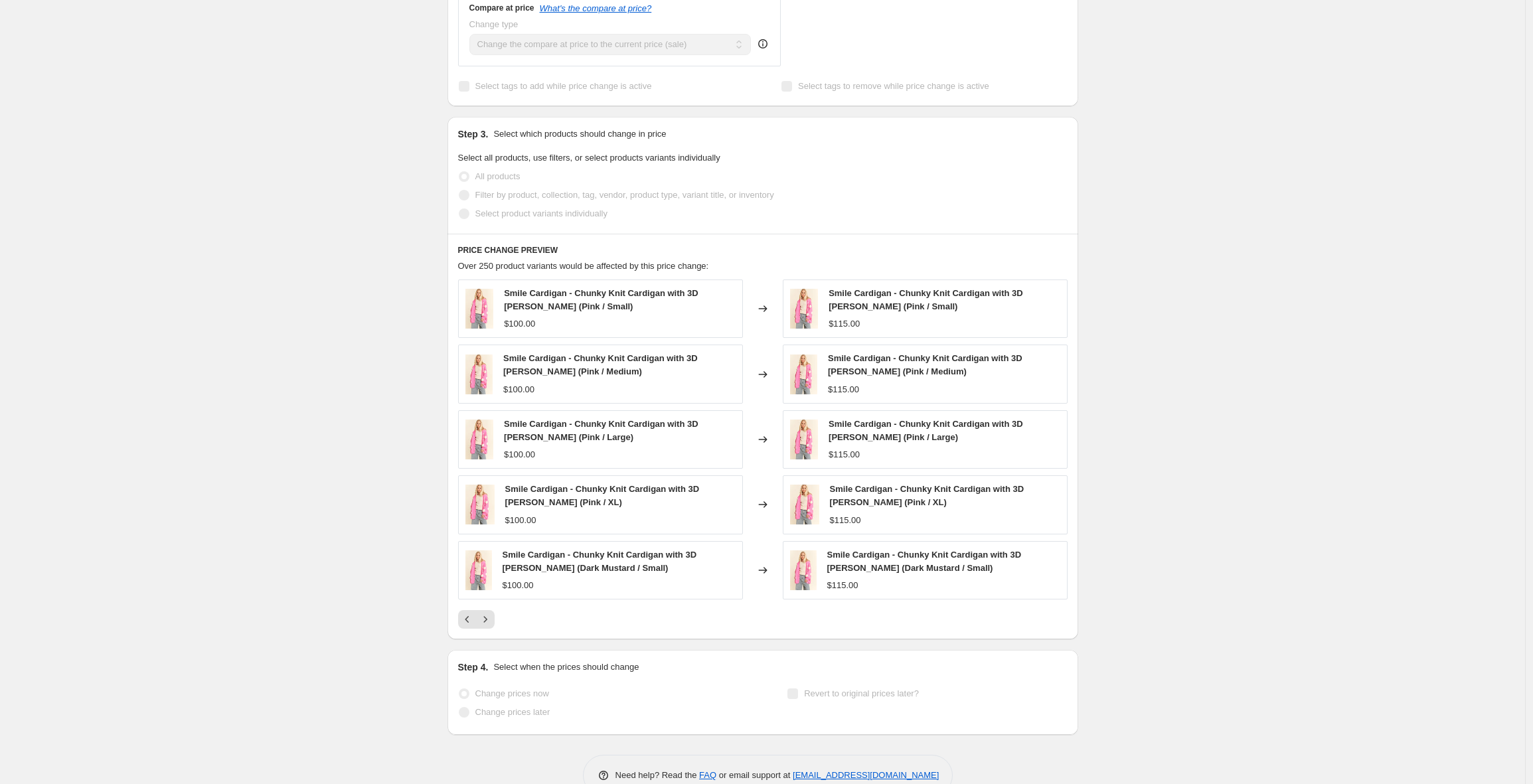
scroll to position [599, 0]
click at [286, 118] on div "Sep 7, 2025, 8:53:40 PM Price change job | 15% Increase. This page is ready Sep…" at bounding box center [763, 108] width 1525 height 1414
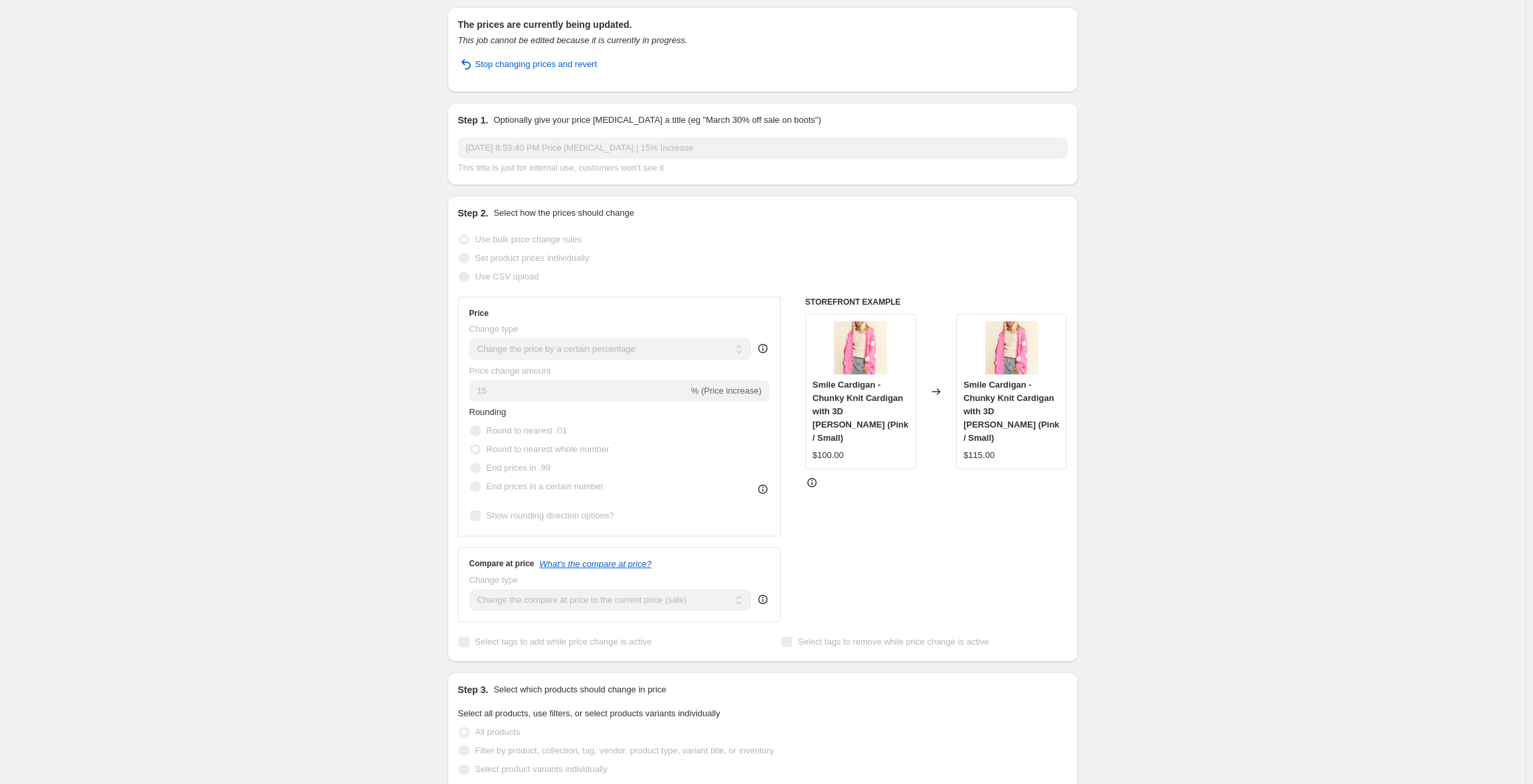
scroll to position [0, 0]
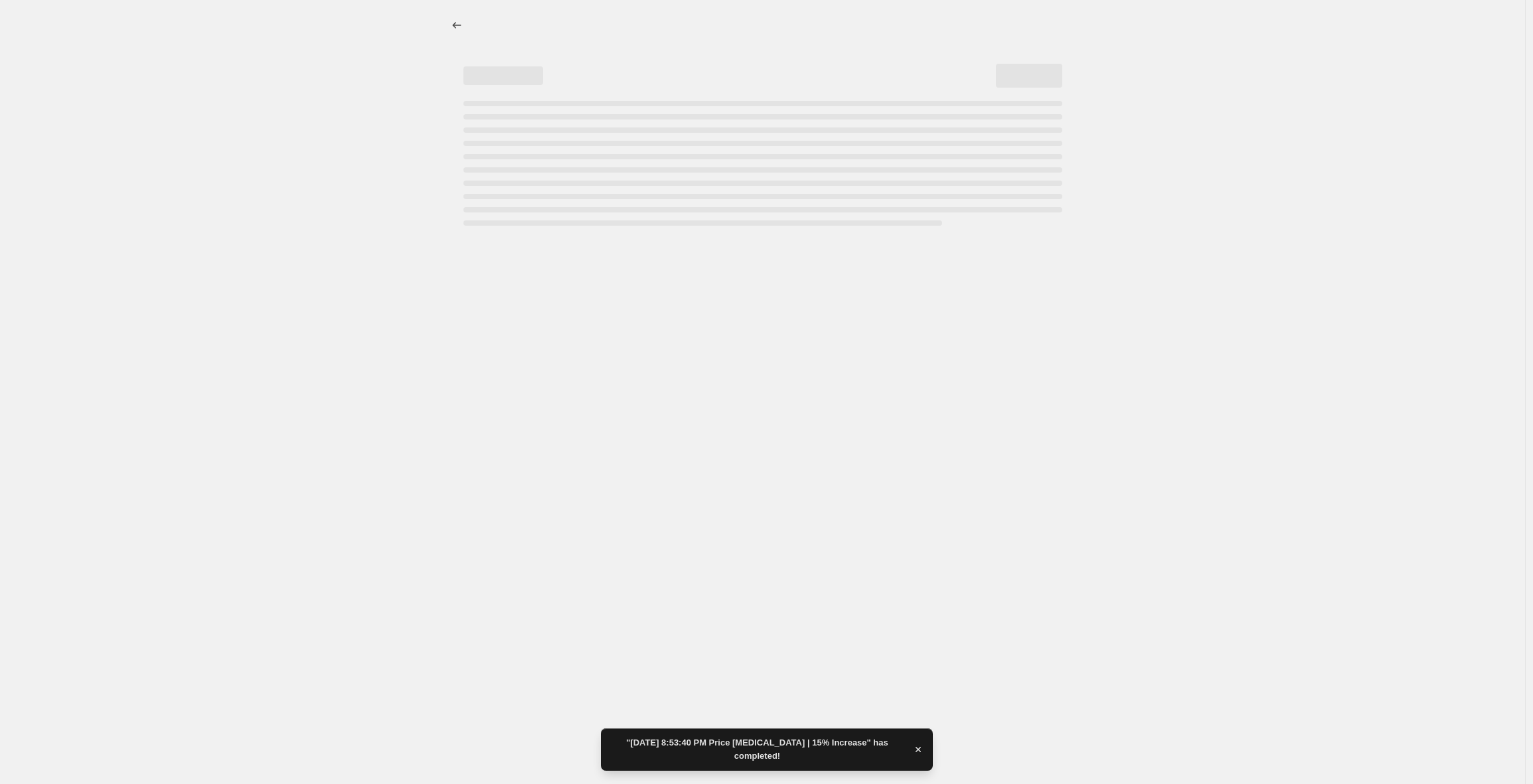
select select "percentage"
